Goal: Check status

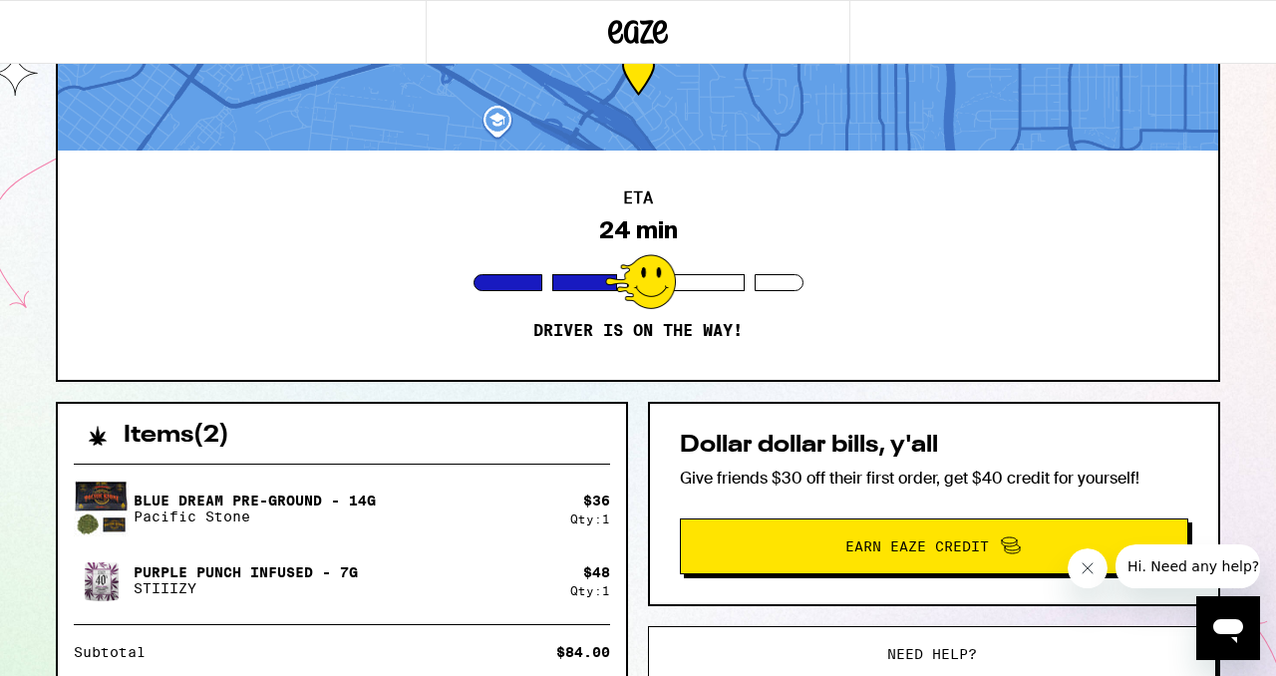
scroll to position [99, 0]
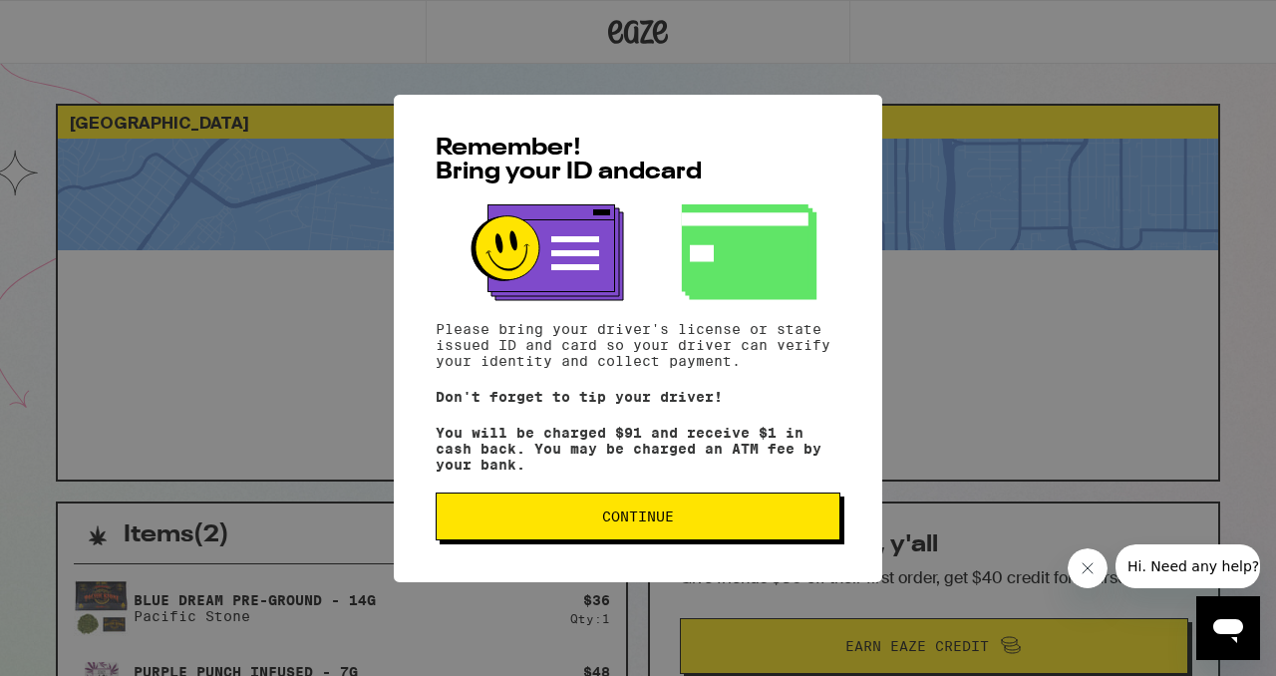
click at [526, 514] on button "Continue" at bounding box center [638, 517] width 405 height 48
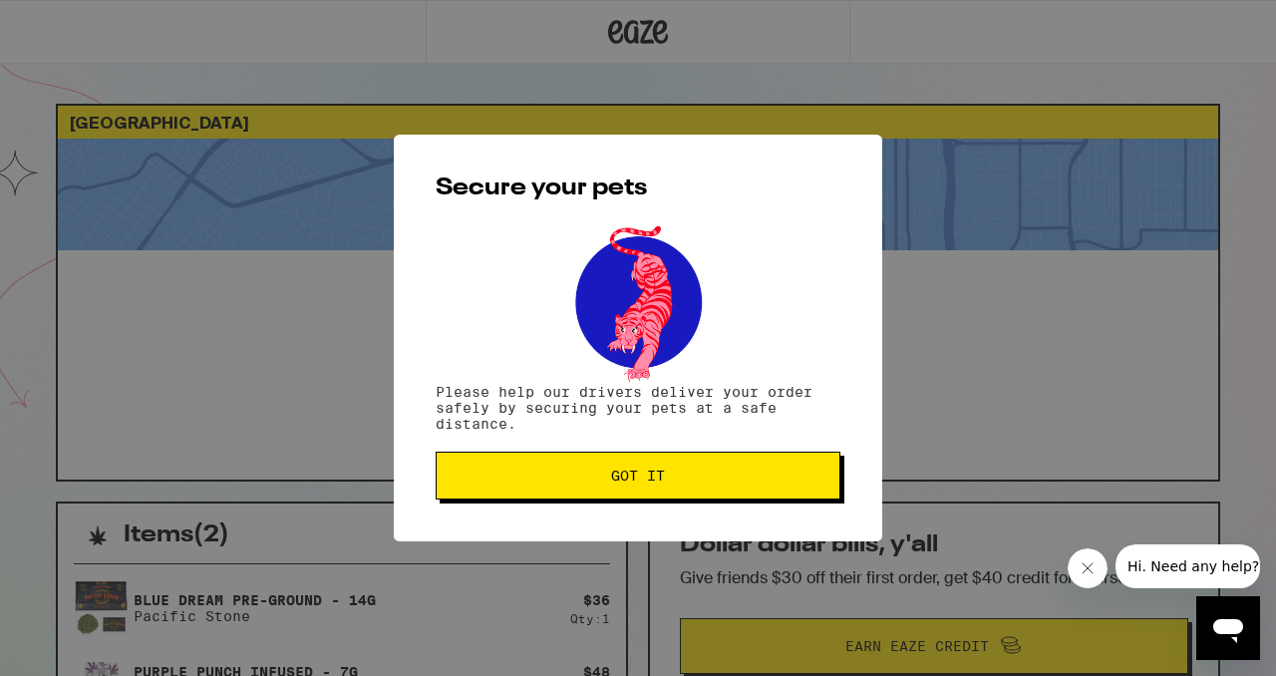
click at [509, 477] on span "Got it" at bounding box center [638, 476] width 371 height 14
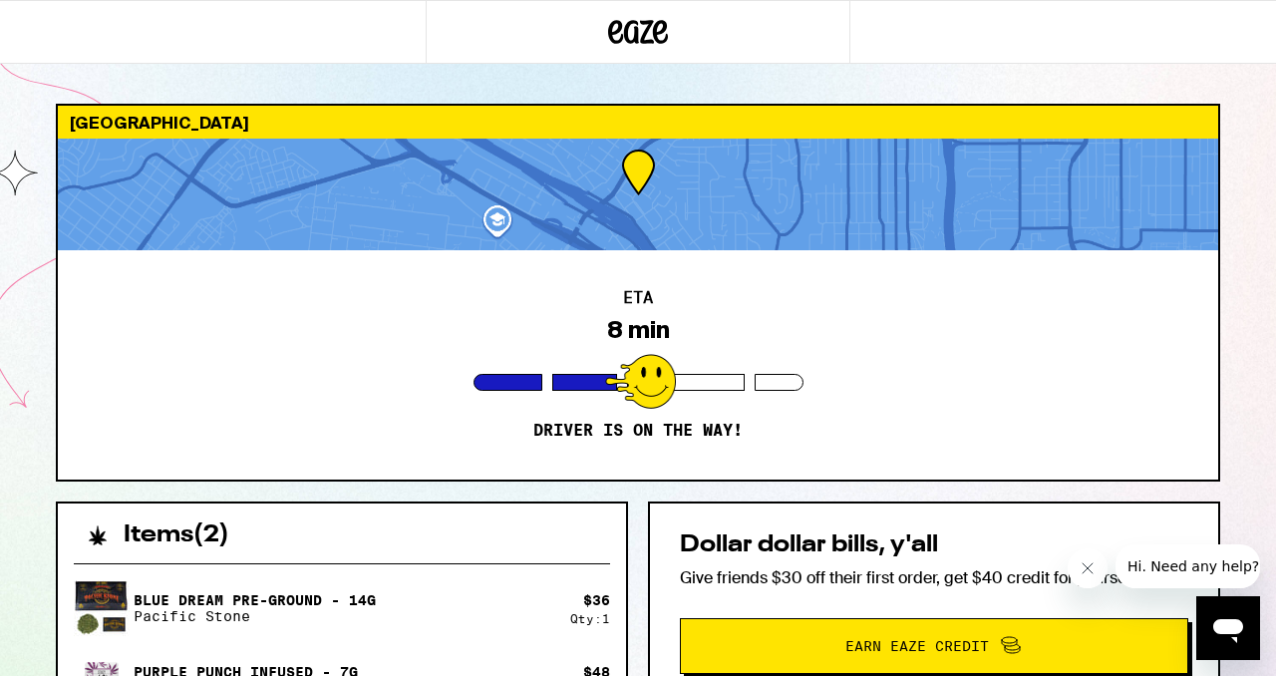
drag, startPoint x: 323, startPoint y: 336, endPoint x: 299, endPoint y: 322, distance: 27.7
click at [304, 323] on div "ETA 8 min Driver is on the way!" at bounding box center [638, 364] width 1161 height 229
drag, startPoint x: 299, startPoint y: 322, endPoint x: 289, endPoint y: 294, distance: 29.6
click at [293, 300] on div "ETA 8 min Driver is on the way!" at bounding box center [638, 364] width 1161 height 229
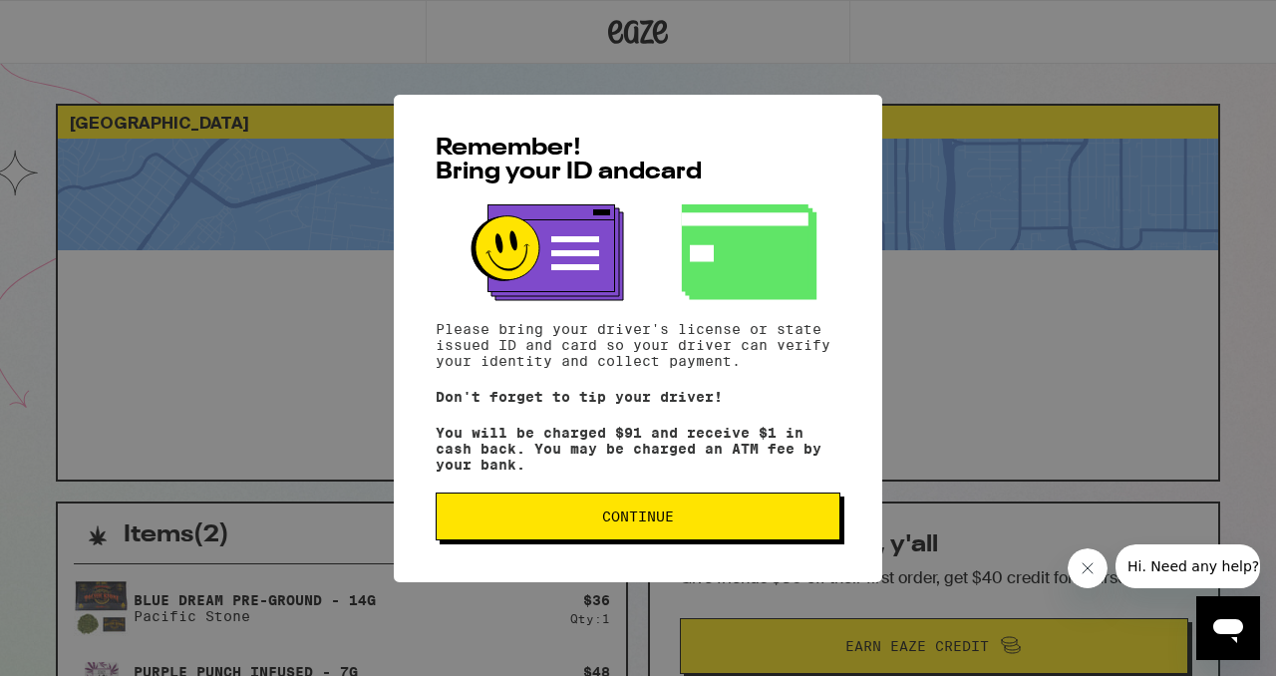
click at [480, 519] on span "Continue" at bounding box center [638, 517] width 371 height 14
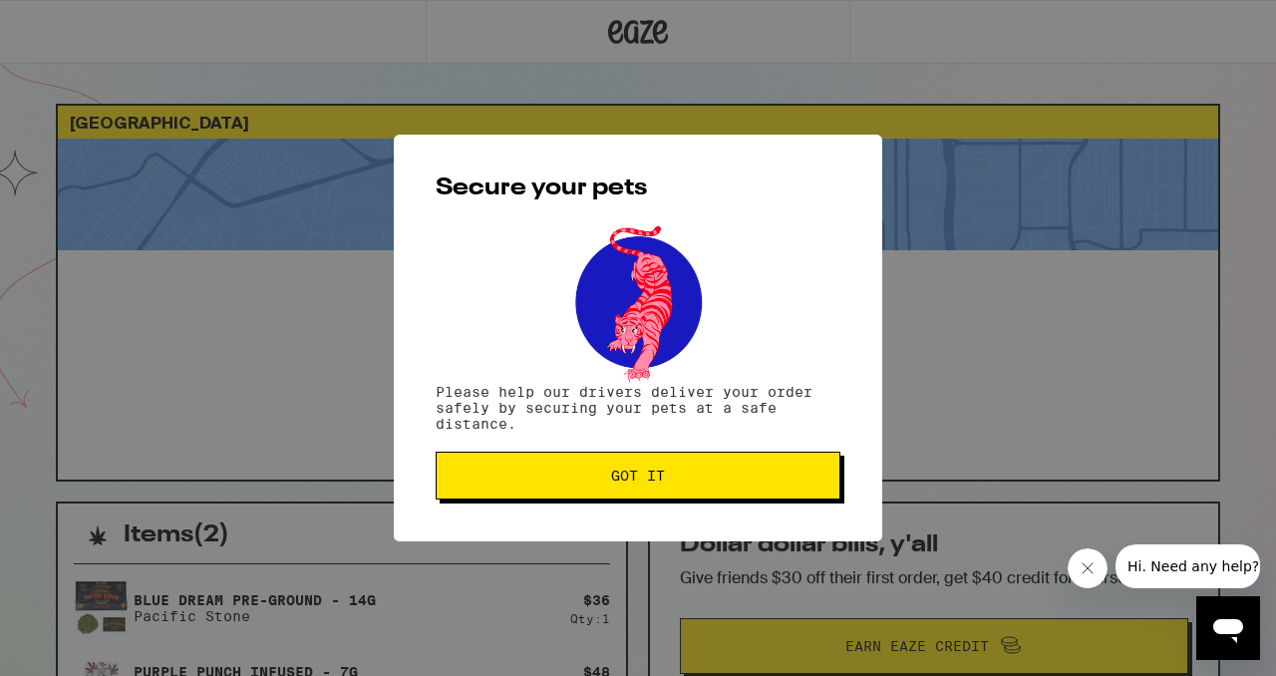
click at [723, 483] on span "Got it" at bounding box center [638, 476] width 371 height 14
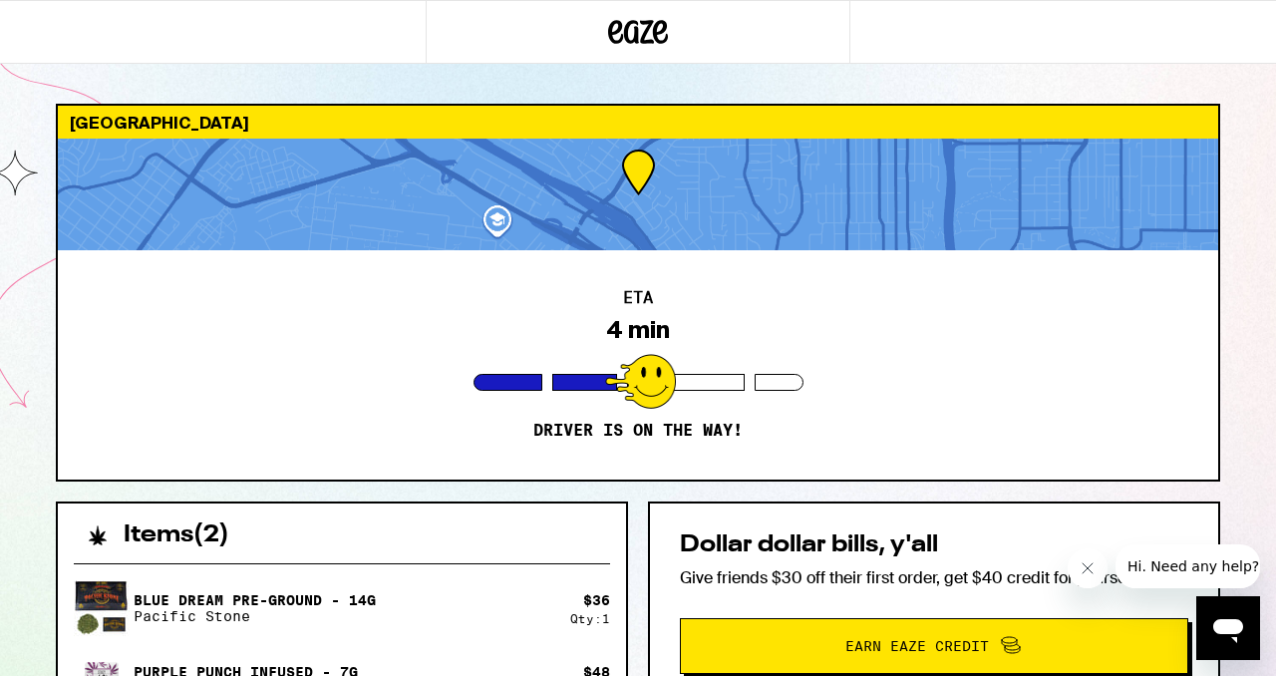
click at [0, 0] on div "1677 Winder St San Diego 92103 ETA 4 min Driver is on the way! Items ( 2 ) Blue…" at bounding box center [638, 550] width 1276 height 1100
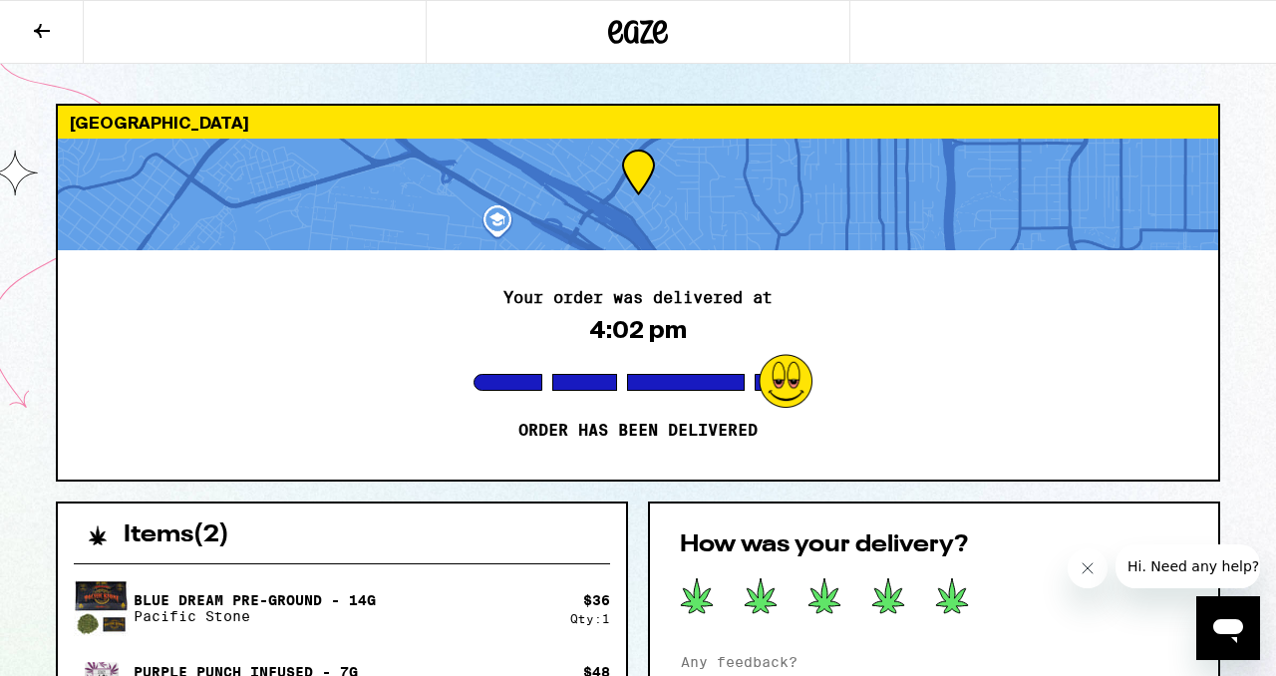
click at [954, 604] on icon at bounding box center [952, 595] width 32 height 35
